Goal: Task Accomplishment & Management: Manage account settings

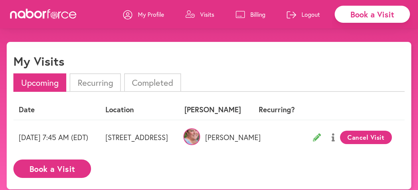
click at [250, 15] on p "Billing" at bounding box center [257, 14] width 15 height 8
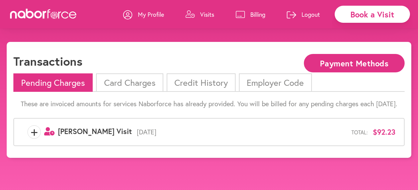
click at [140, 88] on li "Card Charges" at bounding box center [129, 82] width 67 height 18
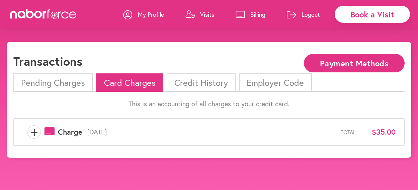
click at [199, 89] on li "Credit History" at bounding box center [200, 82] width 69 height 18
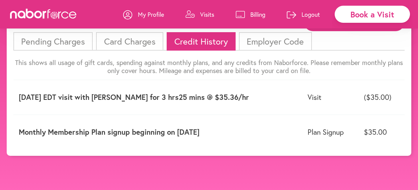
scroll to position [42, 0]
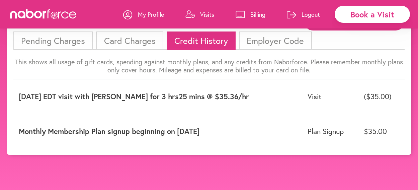
click at [288, 50] on li "Employer Code" at bounding box center [275, 40] width 73 height 18
